Goal: Task Accomplishment & Management: Use online tool/utility

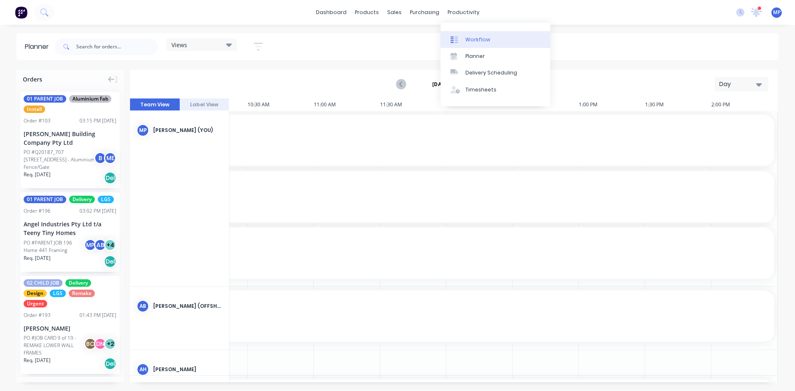
click at [480, 42] on div "Workflow" at bounding box center [478, 39] width 25 height 7
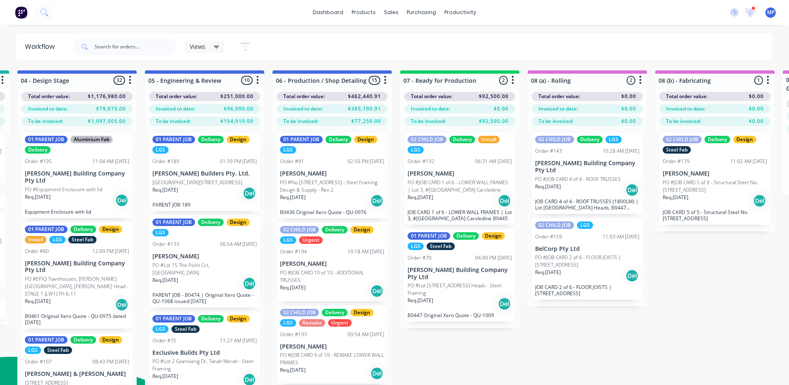
scroll to position [0, 383]
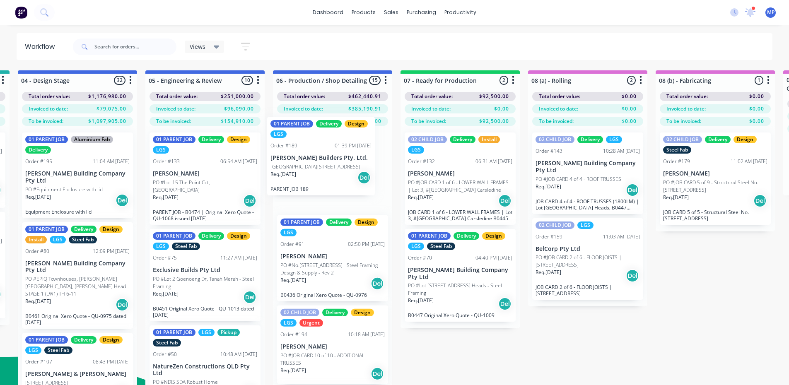
drag, startPoint x: 178, startPoint y: 181, endPoint x: 298, endPoint y: 165, distance: 121.2
click at [298, 165] on div "Submitted 2 Summaries Total order value Invoiced to date To be invoiced Total o…" at bounding box center [722, 240] width 2222 height 341
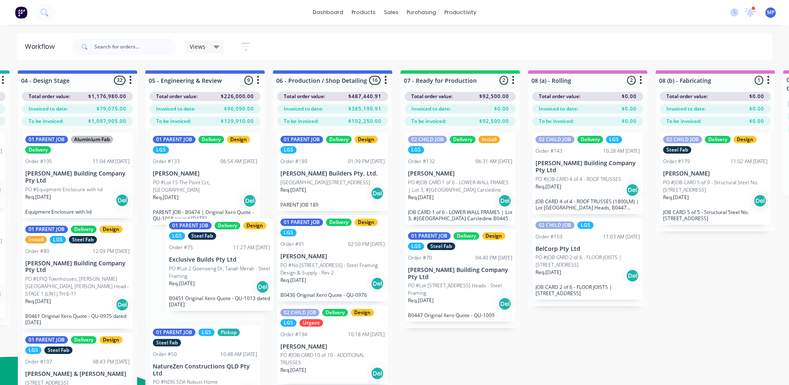
scroll to position [0, 382]
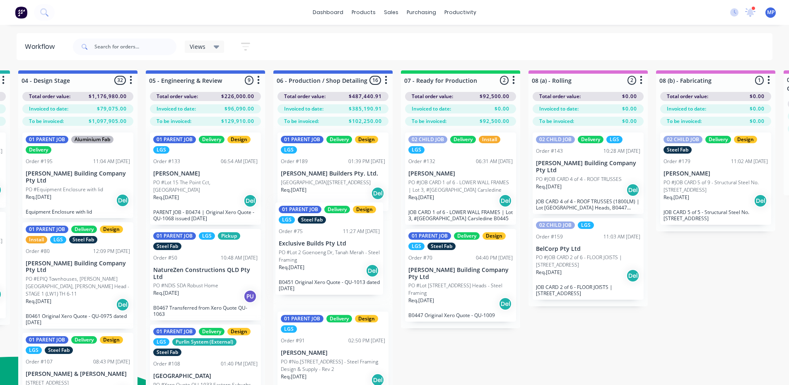
drag, startPoint x: 193, startPoint y: 273, endPoint x: 321, endPoint y: 253, distance: 129.9
click at [321, 253] on div "Submitted 2 Summaries Total order value Invoiced to date To be invoiced Total o…" at bounding box center [723, 240] width 2222 height 341
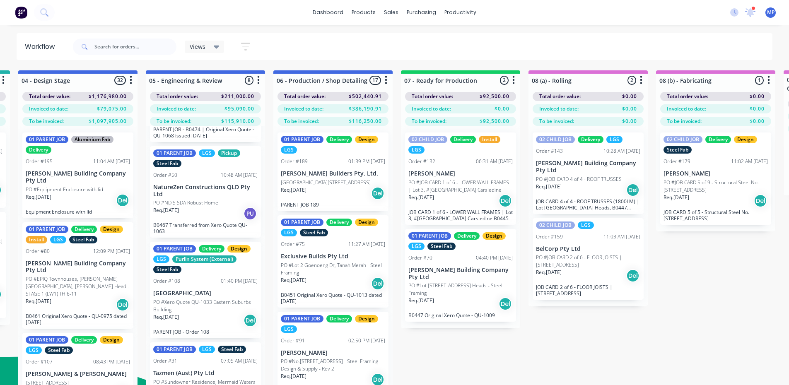
scroll to position [0, 382]
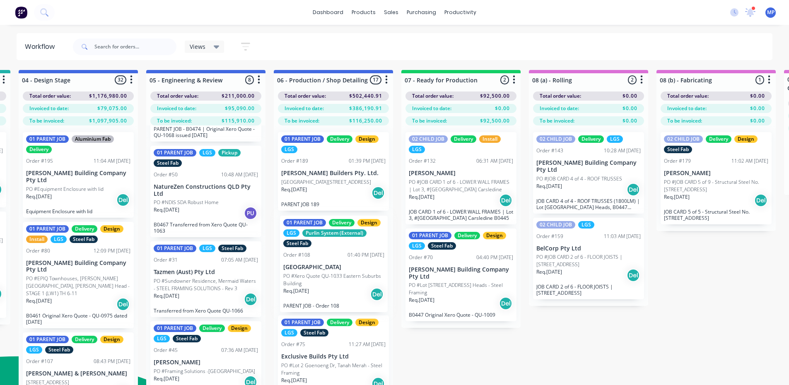
drag, startPoint x: 184, startPoint y: 293, endPoint x: 316, endPoint y: 273, distance: 133.5
click at [316, 273] on div "Submitted 2 Summaries Total order value Invoiced to date To be invoiced Total o…" at bounding box center [723, 240] width 2222 height 341
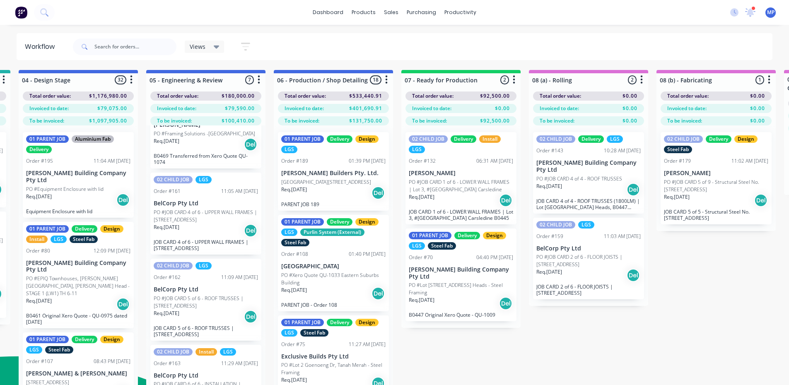
scroll to position [329, 0]
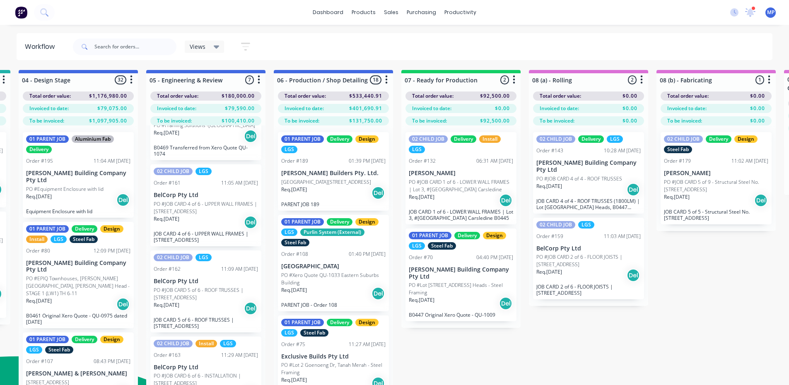
click at [212, 47] on div "Views" at bounding box center [205, 46] width 30 height 7
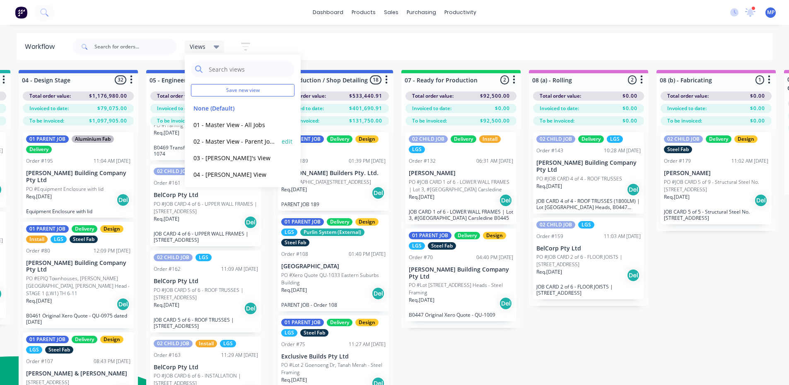
click at [224, 142] on button "02 - Master View - Parent Jobs Only" at bounding box center [235, 142] width 88 height 10
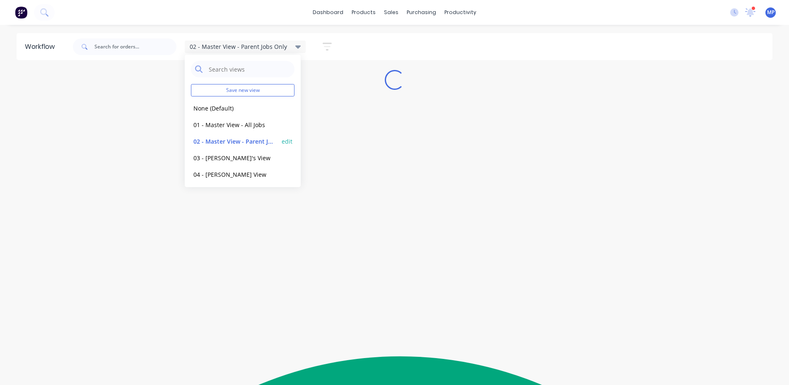
scroll to position [0, 0]
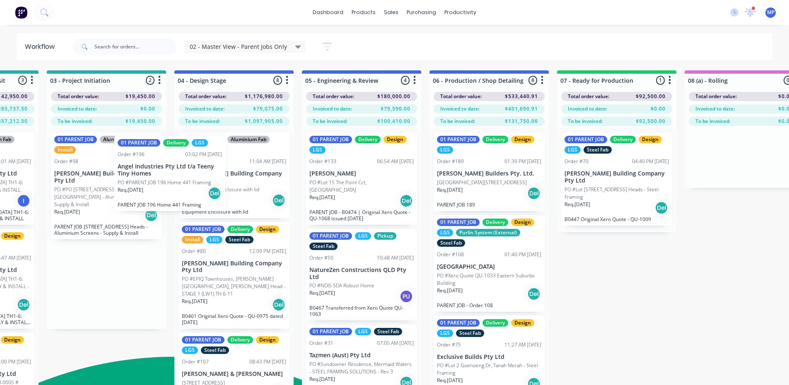
scroll to position [0, 224]
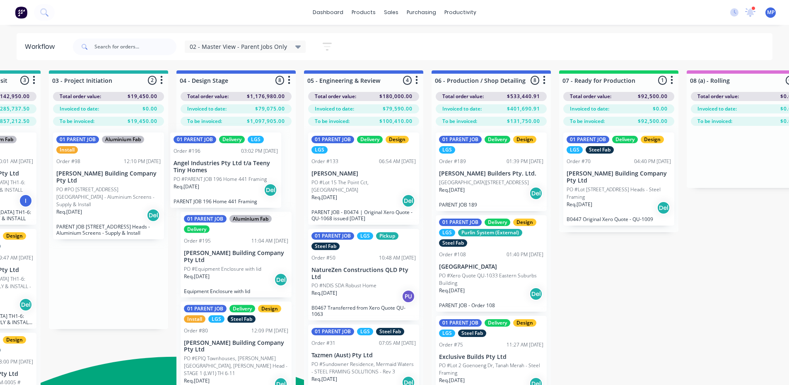
drag, startPoint x: 49, startPoint y: 171, endPoint x: 212, endPoint y: 170, distance: 162.8
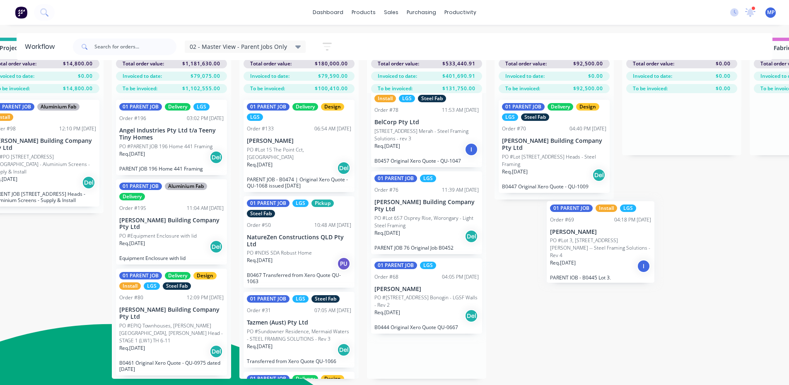
scroll to position [33, 290]
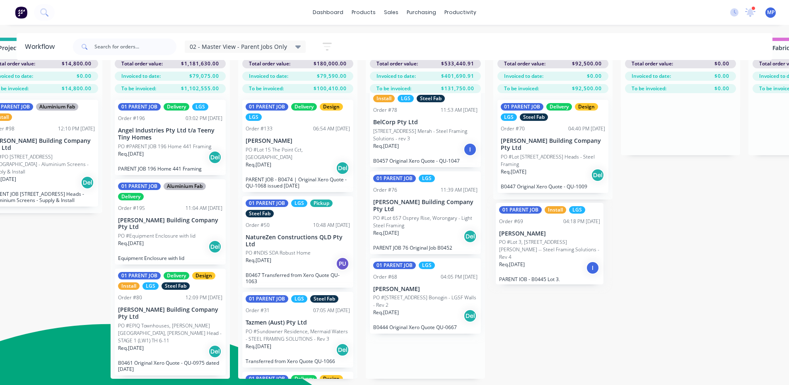
drag, startPoint x: 463, startPoint y: 299, endPoint x: 526, endPoint y: 243, distance: 84.5
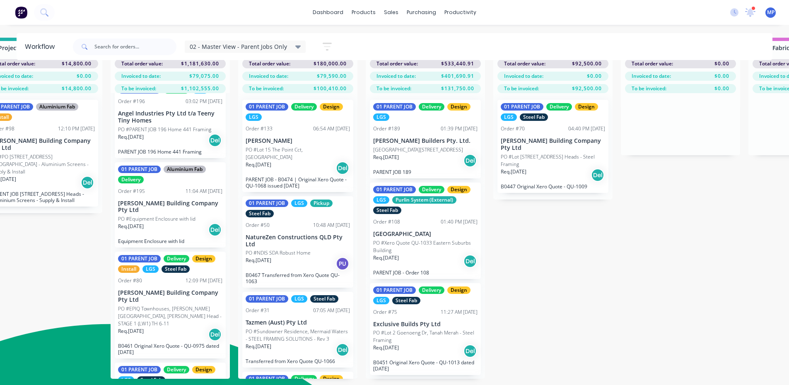
scroll to position [0, 0]
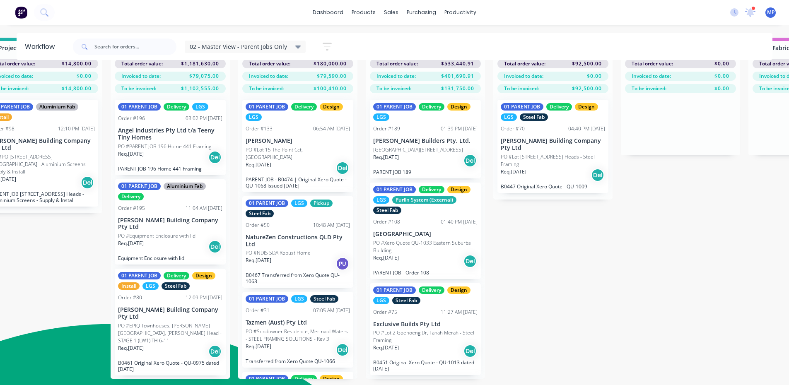
click at [287, 47] on div "02 - Master View - Parent Jobs Only" at bounding box center [245, 46] width 111 height 7
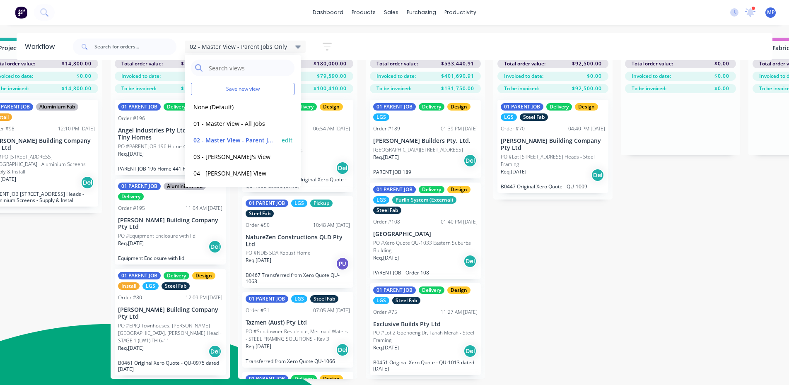
scroll to position [2, 0]
click at [287, 47] on div "02 - Master View - Parent Jobs Only" at bounding box center [245, 46] width 111 height 7
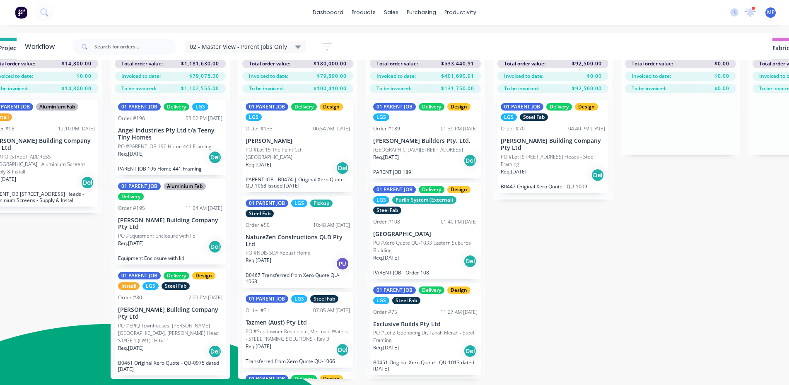
click at [288, 46] on div "02 - Master View - Parent Jobs Only" at bounding box center [245, 46] width 111 height 7
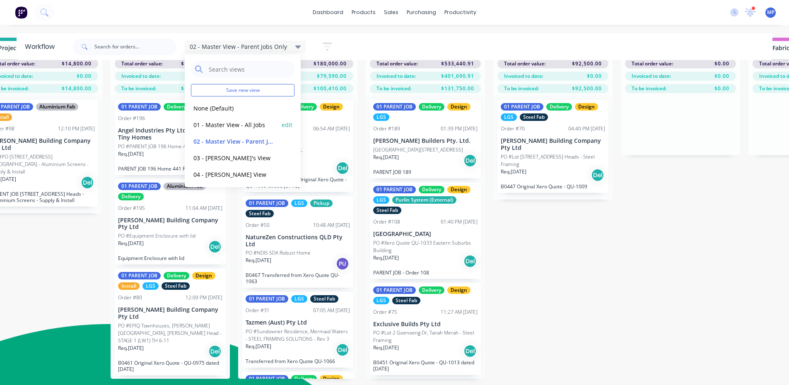
click at [224, 122] on button "01 - Master View - All Jobs" at bounding box center [235, 125] width 88 height 10
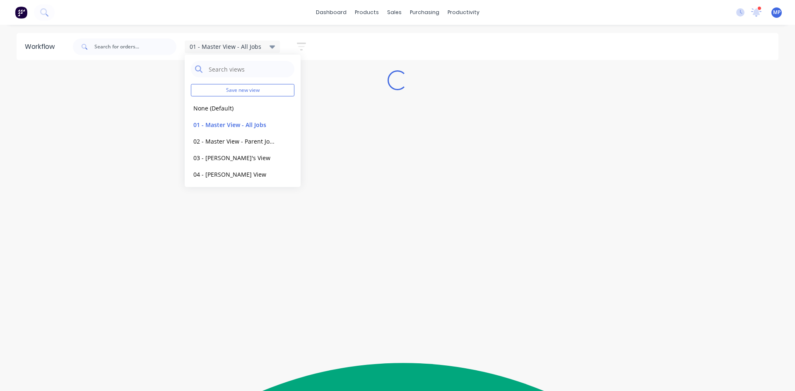
click at [270, 44] on icon at bounding box center [273, 46] width 6 height 9
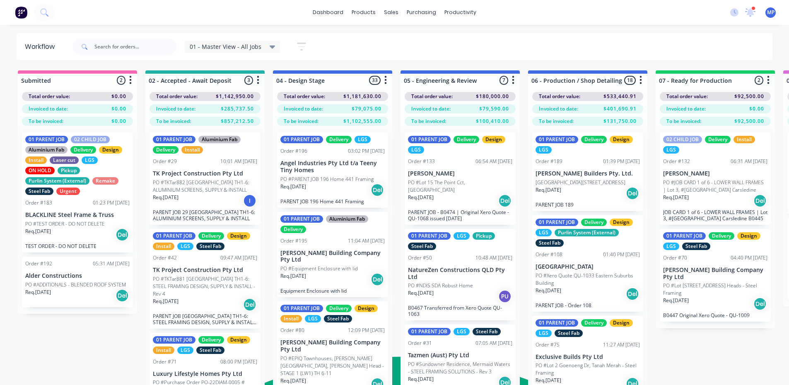
click at [270, 44] on icon at bounding box center [273, 46] width 6 height 9
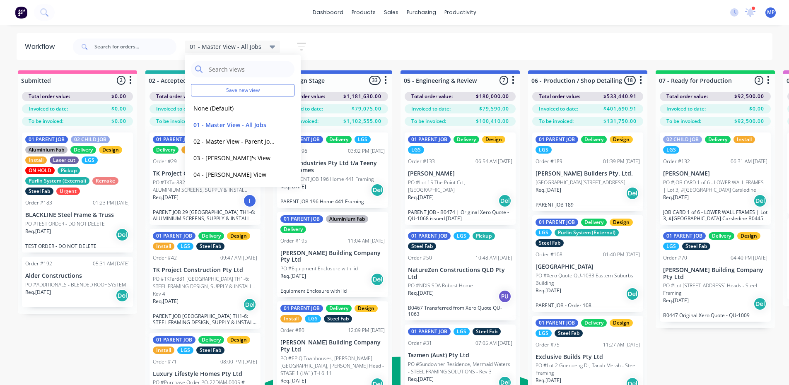
click at [250, 46] on span "01 - Master View - All Jobs" at bounding box center [226, 46] width 72 height 9
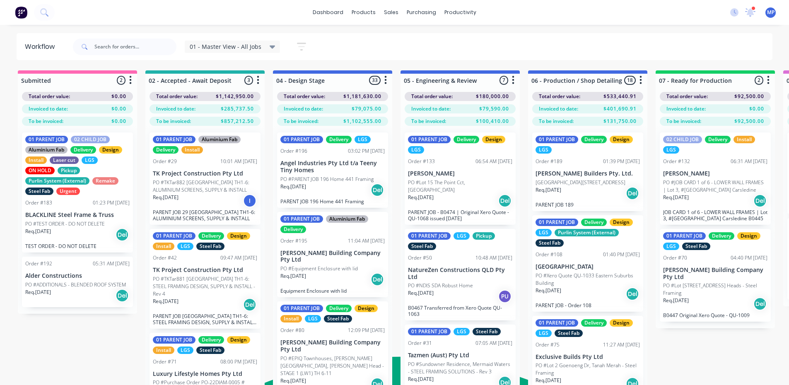
click at [250, 46] on span "01 - Master View - All Jobs" at bounding box center [226, 46] width 72 height 9
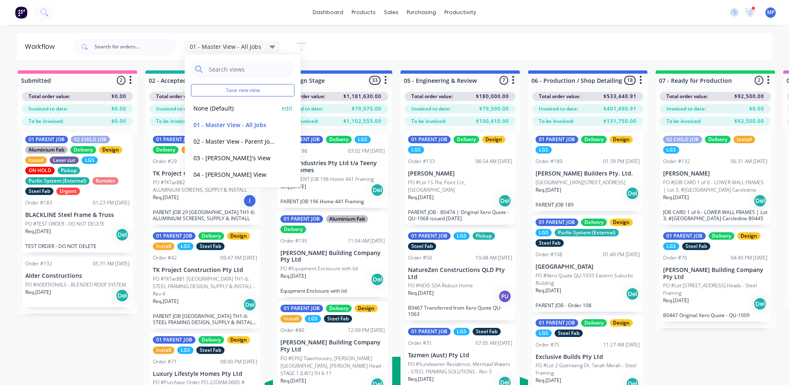
click at [236, 106] on button "None (Default)" at bounding box center [235, 109] width 88 height 10
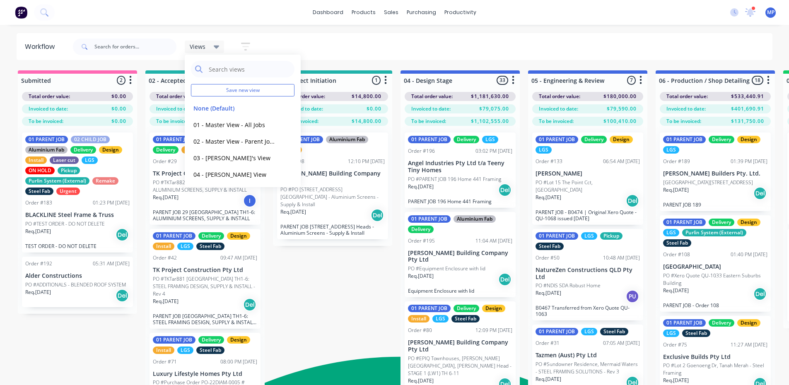
click at [206, 46] on div "Views" at bounding box center [205, 46] width 30 height 7
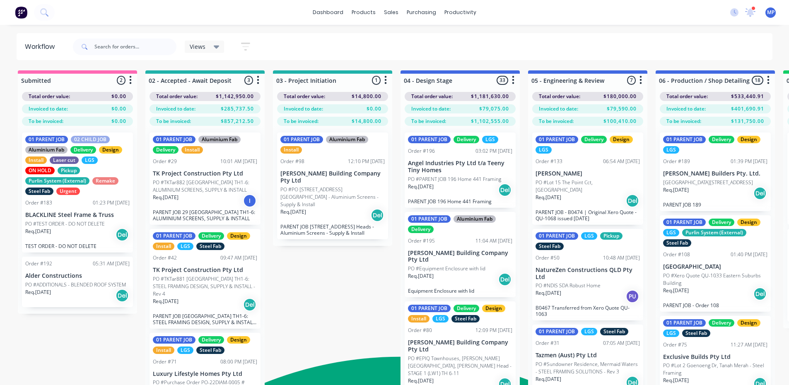
click at [215, 43] on icon at bounding box center [217, 46] width 6 height 9
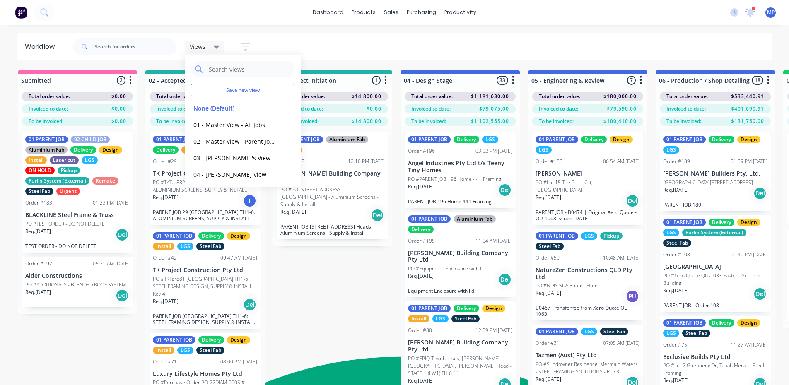
click at [212, 47] on div "Views" at bounding box center [205, 46] width 30 height 7
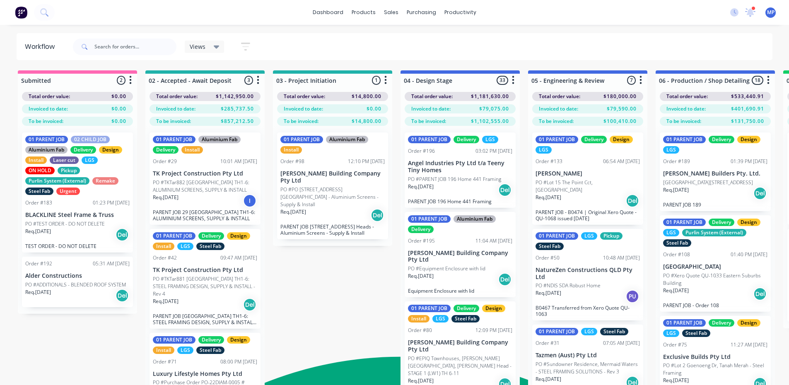
click at [212, 47] on div "Views" at bounding box center [205, 46] width 30 height 7
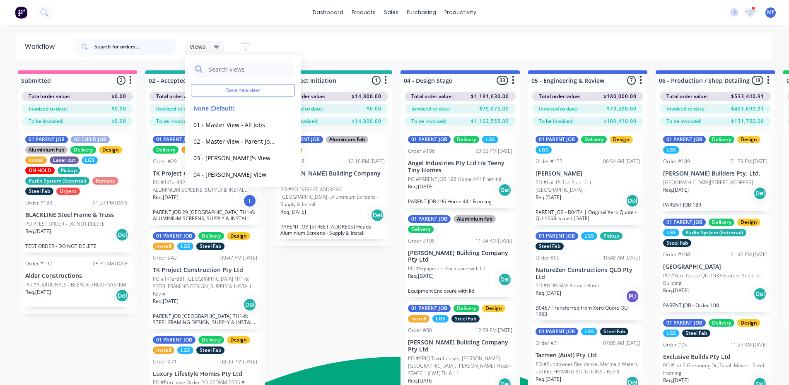
click at [146, 46] on input "text" at bounding box center [135, 47] width 82 height 17
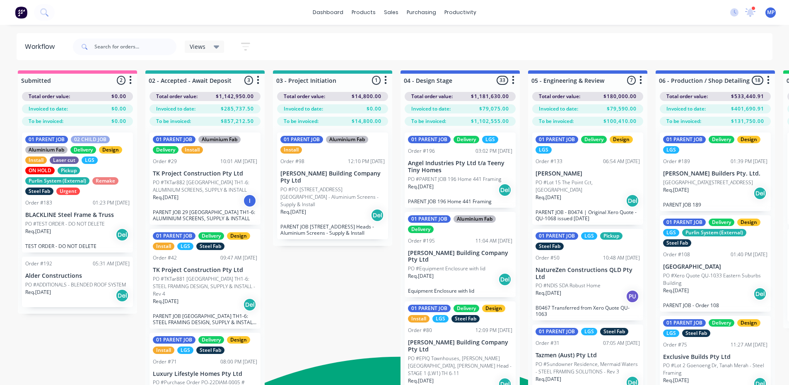
click at [215, 45] on icon at bounding box center [217, 46] width 6 height 9
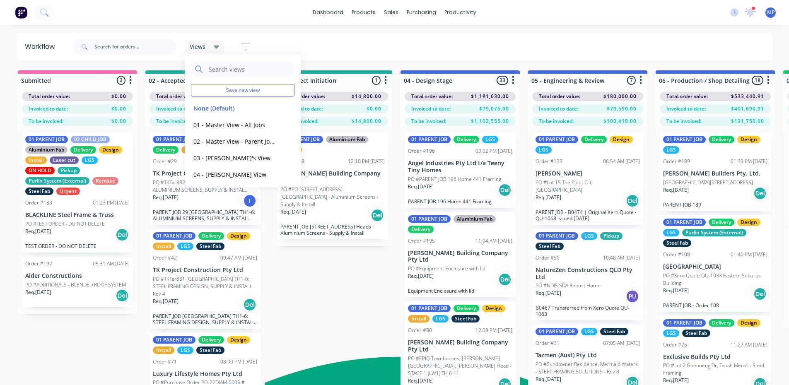
click at [251, 49] on button "button" at bounding box center [245, 47] width 27 height 16
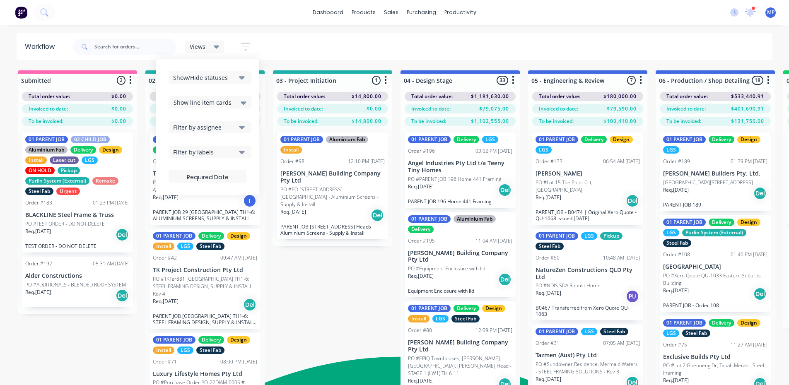
click at [313, 50] on div "Views Save new view None (Default) edit 01 - Master View - All Jobs edit 02 - M…" at bounding box center [422, 46] width 702 height 25
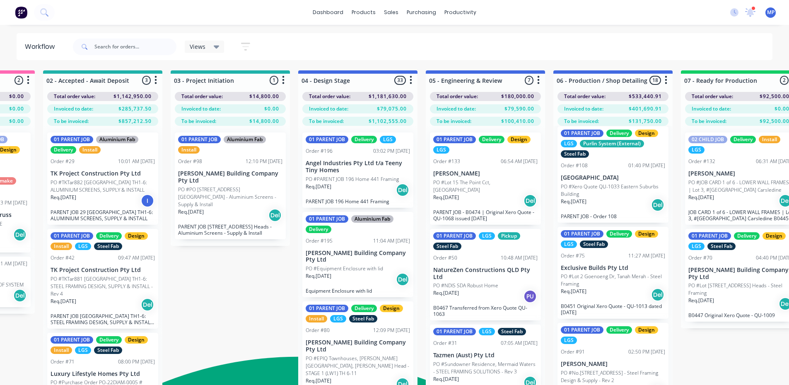
scroll to position [331, 0]
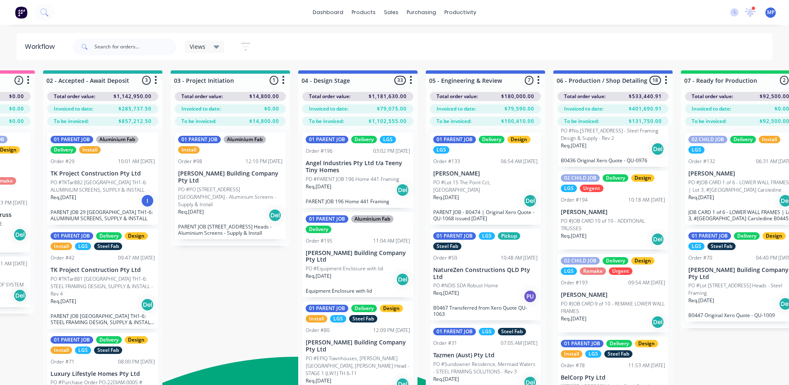
click at [212, 46] on div "Views" at bounding box center [205, 46] width 30 height 7
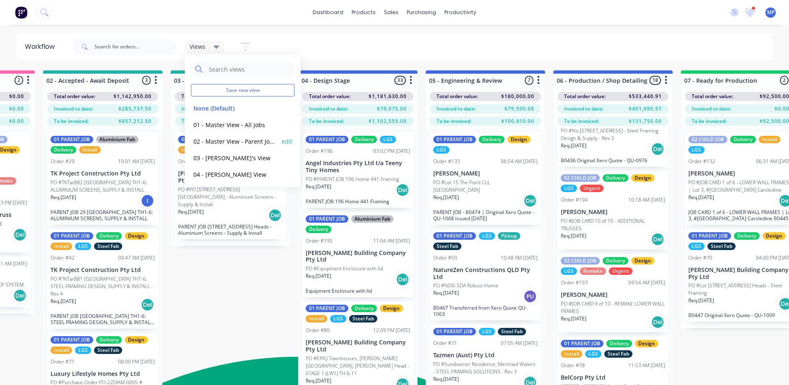
click at [230, 138] on button "02 - Master View - Parent Jobs Only" at bounding box center [235, 142] width 88 height 10
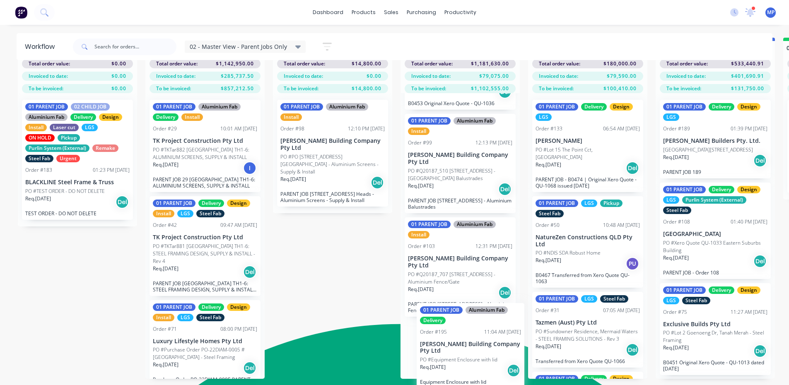
scroll to position [569, 0]
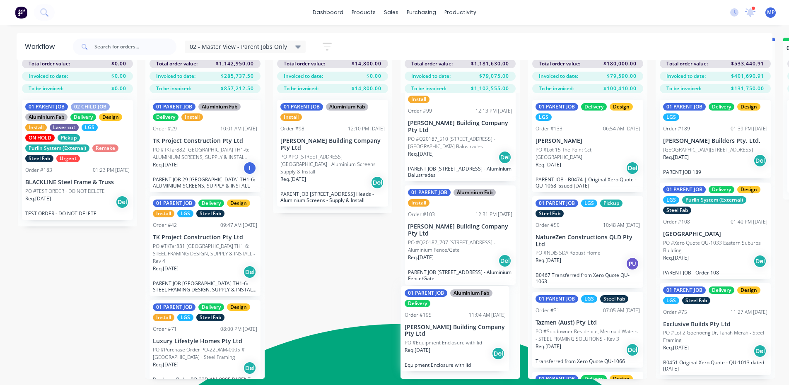
drag, startPoint x: 436, startPoint y: 159, endPoint x: 432, endPoint y: 339, distance: 179.8
click at [432, 339] on div "01 PARENT JOB Delivery LGS Order #196 03:02 PM [DATE] Angel Industries Pty Ltd …" at bounding box center [460, 236] width 119 height 286
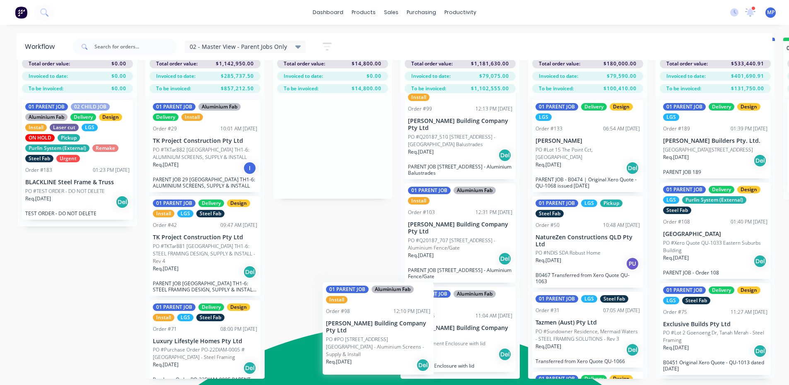
scroll to position [658, 0]
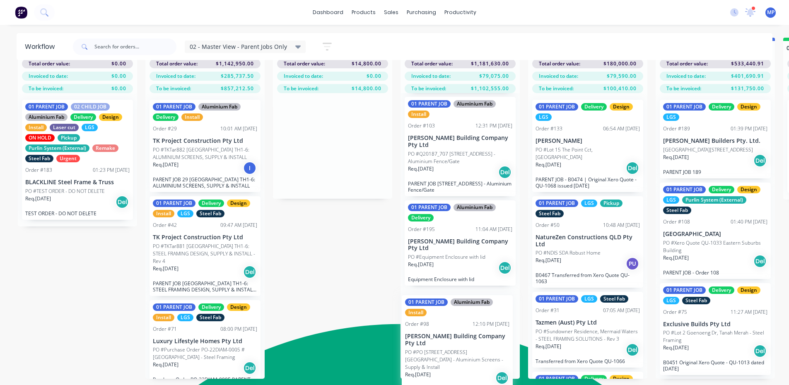
drag, startPoint x: 335, startPoint y: 153, endPoint x: 460, endPoint y: 351, distance: 234.0
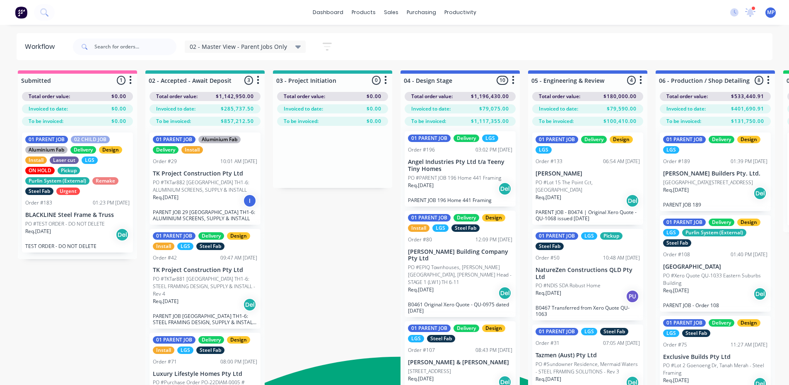
scroll to position [0, 0]
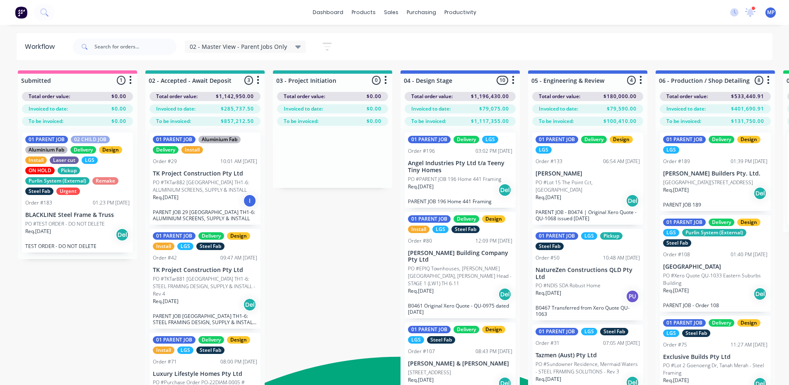
click at [486, 47] on div "02 - Master View - Parent Jobs Only Save new view None (Default) edit 01 - Mast…" at bounding box center [422, 46] width 702 height 25
click at [480, 48] on div "02 - Master View - Parent Jobs Only Save new view None (Default) edit 01 - Mast…" at bounding box center [422, 46] width 702 height 25
click at [248, 7] on div "dashboard products sales purchasing productivity dashboard products Product Cat…" at bounding box center [394, 12] width 789 height 25
